Goal: Transaction & Acquisition: Purchase product/service

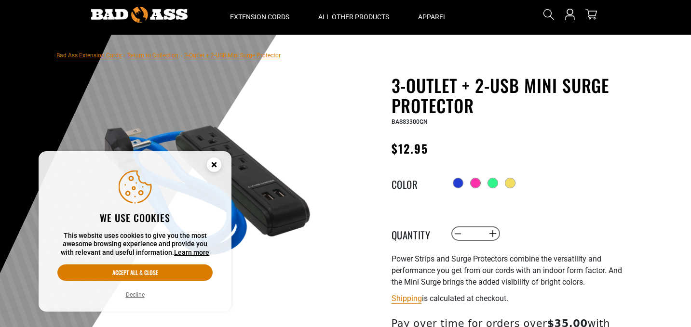
scroll to position [29, 0]
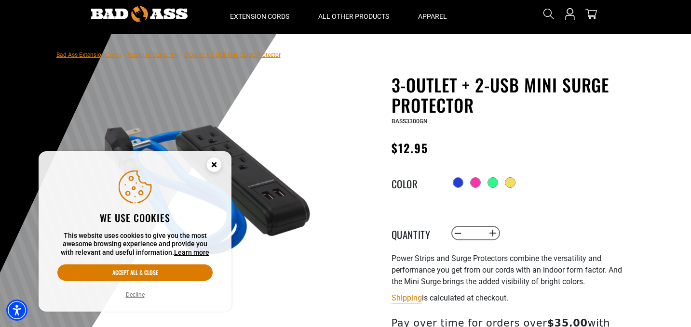
click at [214, 163] on icon "Cookie Consent" at bounding box center [213, 164] width 3 height 3
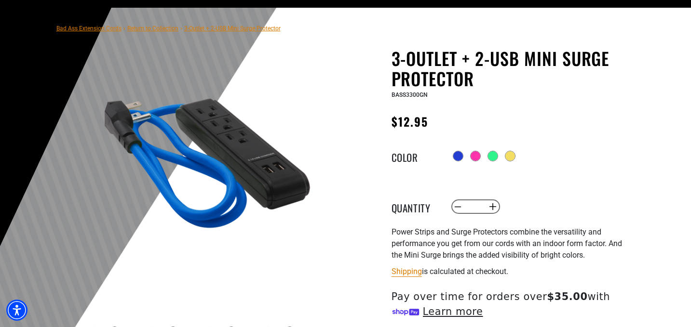
scroll to position [58, 0]
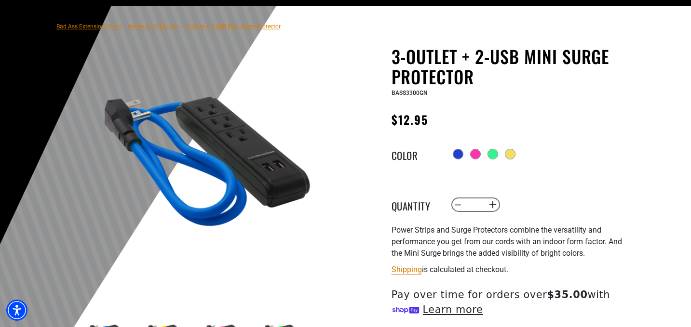
click at [452, 154] on div "Radio button Radio button Radio button Radio button" at bounding box center [538, 154] width 177 height 15
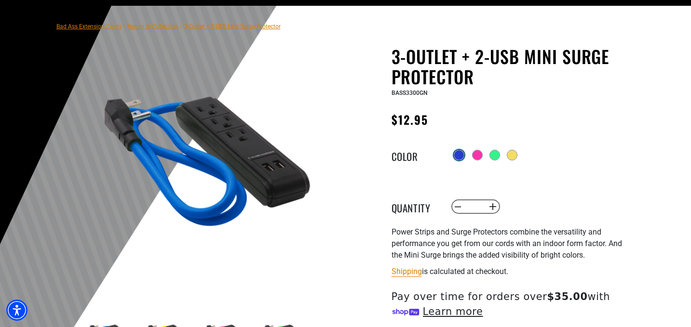
click at [455, 155] on div at bounding box center [459, 155] width 10 height 10
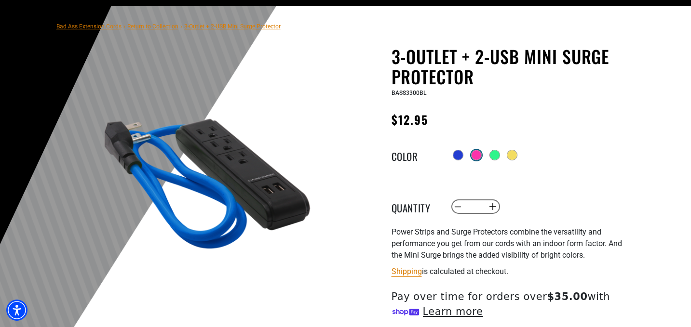
click at [480, 157] on div at bounding box center [476, 155] width 10 height 10
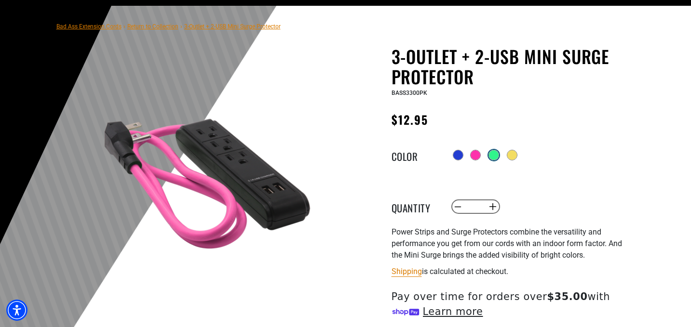
click at [496, 158] on div at bounding box center [494, 155] width 10 height 10
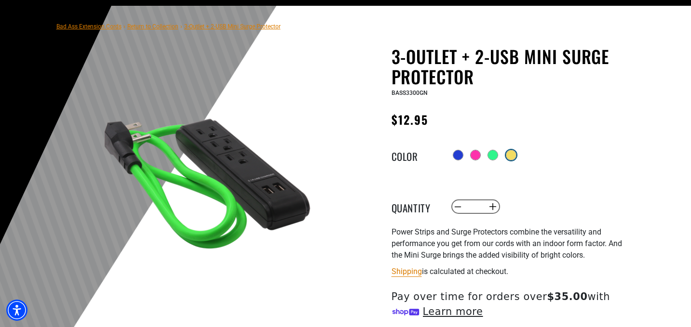
click at [516, 157] on div at bounding box center [511, 155] width 10 height 10
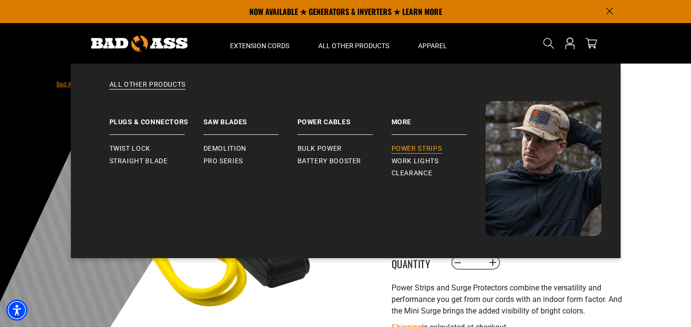
click at [403, 149] on span "Power Strips" at bounding box center [416, 149] width 51 height 9
